Goal: Information Seeking & Learning: Find specific fact

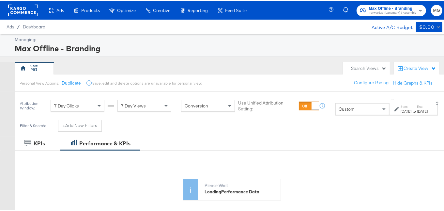
click at [385, 9] on span "Forward3d (Landmark) / Assembly" at bounding box center [392, 11] width 47 height 5
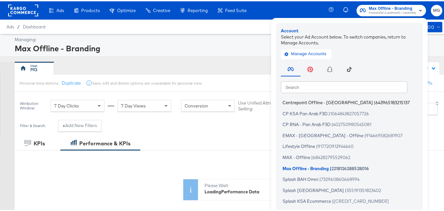
click at [311, 102] on span "Centrepoint Offline - [GEOGRAPHIC_DATA]" at bounding box center [327, 100] width 90 height 5
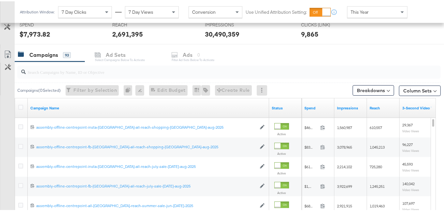
scroll to position [251, 0]
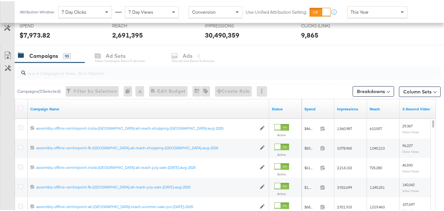
click at [135, 66] on input "search" at bounding box center [214, 69] width 377 height 13
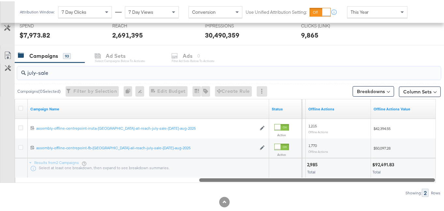
drag, startPoint x: 231, startPoint y: 178, endPoint x: 448, endPoint y: 166, distance: 217.1
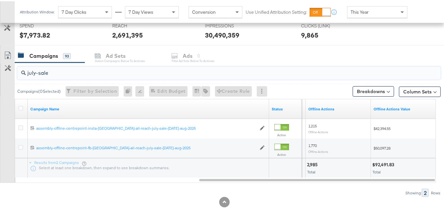
type input "july-sale"
click at [383, 163] on div "$92,491.83" at bounding box center [384, 163] width 24 height 6
copy div "92,491.83"
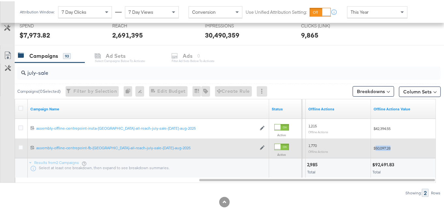
drag, startPoint x: 401, startPoint y: 146, endPoint x: 374, endPoint y: 146, distance: 26.4
click at [374, 146] on div "$50,097.28" at bounding box center [403, 146] width 60 height 5
copy span "50,097.28"
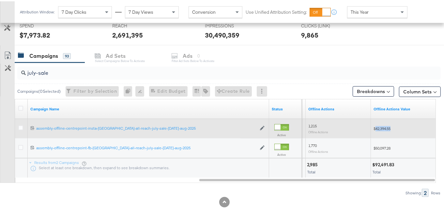
drag, startPoint x: 394, startPoint y: 125, endPoint x: 375, endPoint y: 126, distance: 19.3
click at [375, 126] on div "$42,394.55" at bounding box center [403, 127] width 60 height 5
copy span "42,394.55"
